Goal: Task Accomplishment & Management: Use online tool/utility

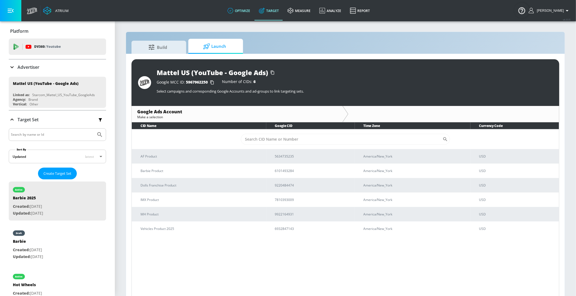
click at [252, 9] on link "optimize" at bounding box center [238, 11] width 31 height 20
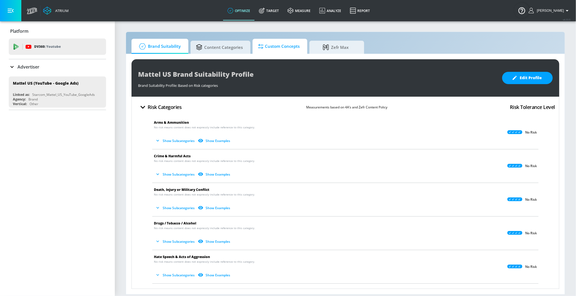
click at [279, 48] on span "Custom Concepts" at bounding box center [279, 46] width 42 height 13
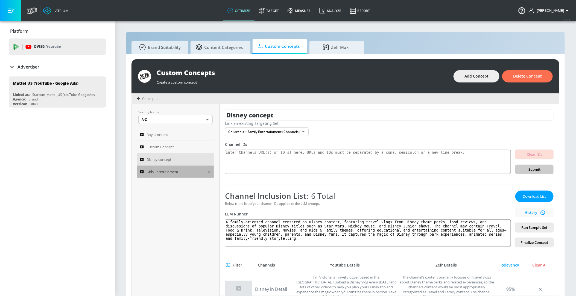
click at [174, 171] on span "Girls Entertainment" at bounding box center [163, 172] width 32 height 7
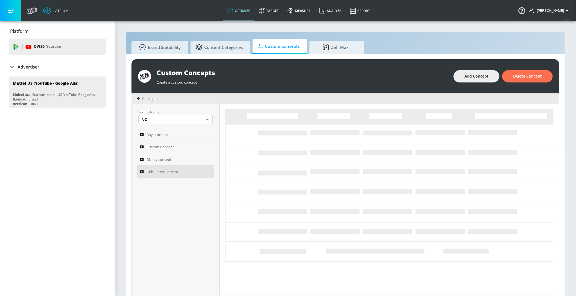
click at [16, 64] on div "Advertiser" at bounding box center [24, 67] width 31 height 7
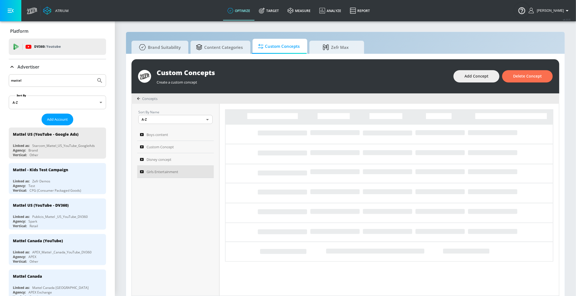
click at [36, 79] on input "mattel" at bounding box center [52, 80] width 83 height 7
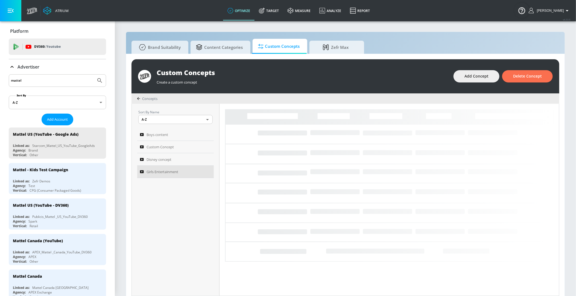
click at [36, 79] on input "mattel" at bounding box center [52, 80] width 83 height 7
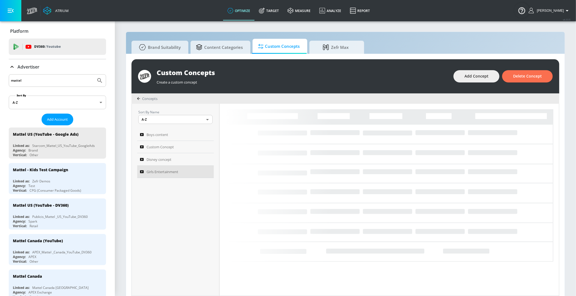
click at [36, 79] on input "mattel" at bounding box center [52, 80] width 83 height 7
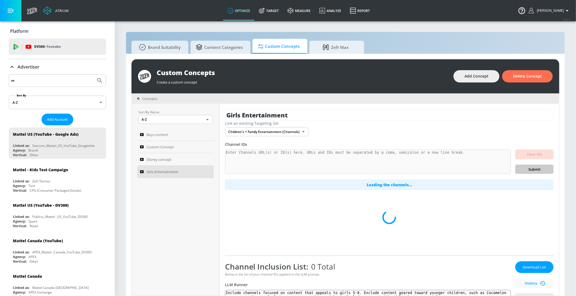
type input "v"
click at [98, 83] on icon "Submit Search" at bounding box center [100, 80] width 7 height 7
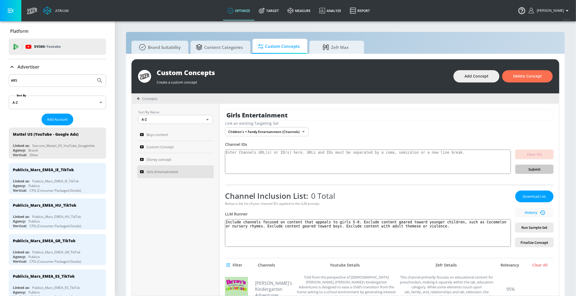
click at [103, 80] on icon "Submit Search" at bounding box center [100, 80] width 7 height 7
click at [100, 78] on icon "Submit Search" at bounding box center [99, 80] width 5 height 5
click at [44, 81] on input "ARS" at bounding box center [52, 80] width 83 height 7
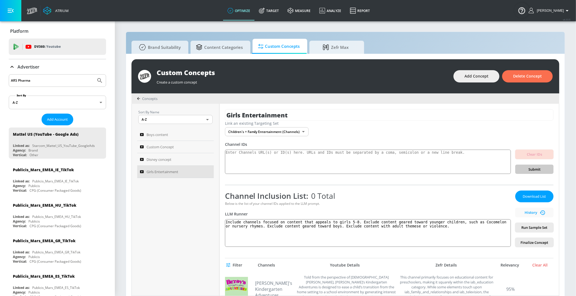
type input "ARS Pharma"
click at [94, 75] on button "Submit Search" at bounding box center [100, 81] width 12 height 12
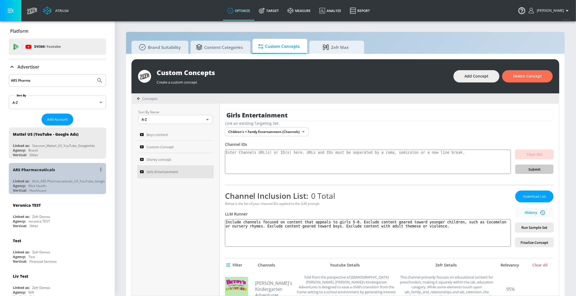
click at [28, 177] on div "ARS Pharmaceuticals Linked as: Klick_ARS Pharmacueticals_US_YouTube_GoogleAds A…" at bounding box center [57, 178] width 97 height 31
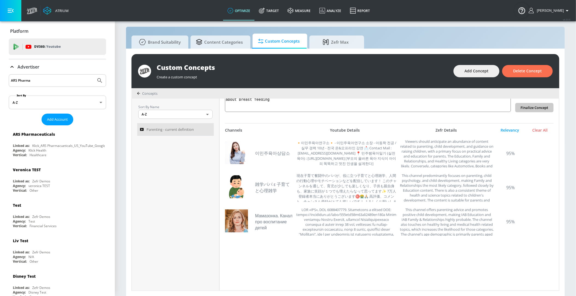
scroll to position [1169, 0]
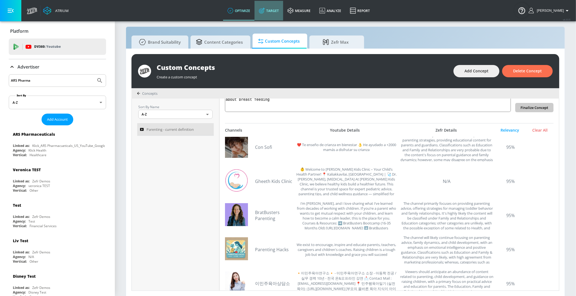
click at [273, 12] on link "Target" at bounding box center [269, 11] width 29 height 20
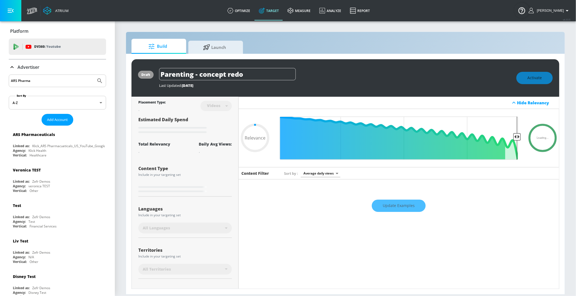
type input "0.75"
